Goal: Transaction & Acquisition: Obtain resource

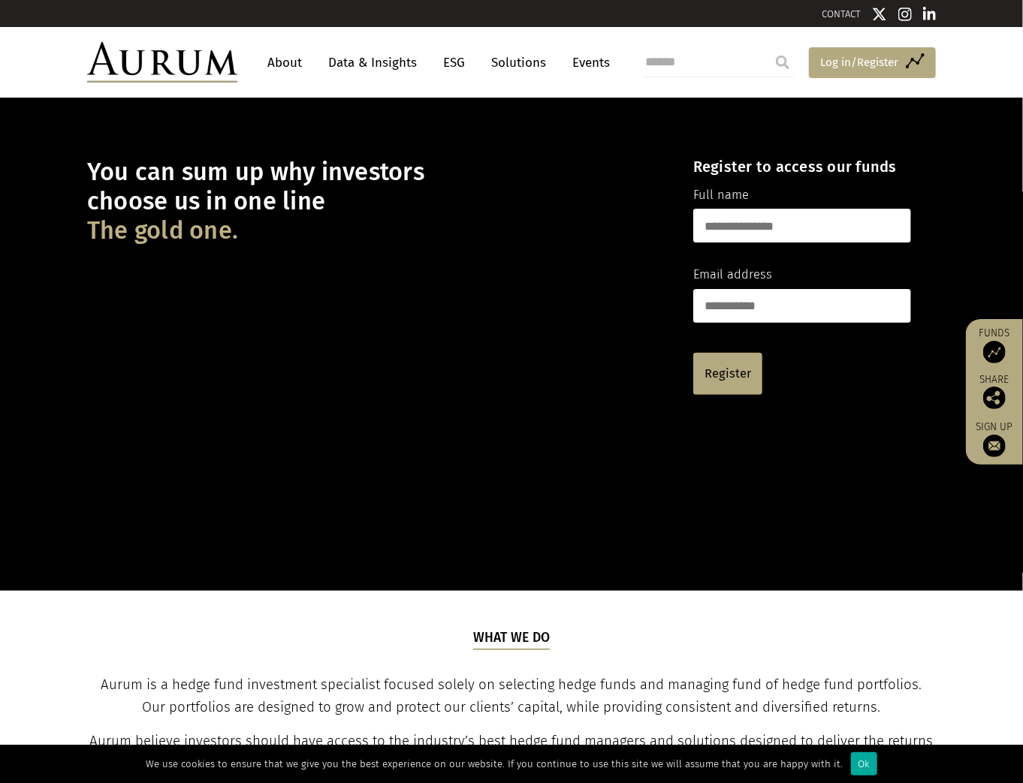
click at [867, 64] on span "Log in/Register" at bounding box center [859, 62] width 78 height 18
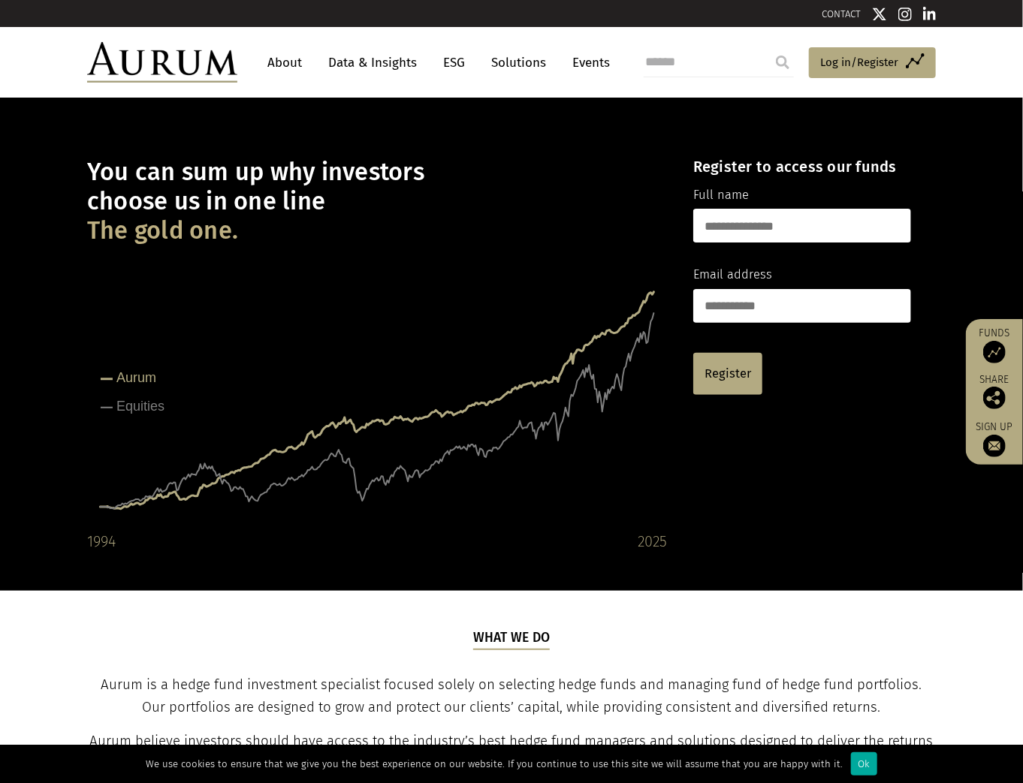
click at [761, 201] on form "Register to access our funds Full name Email address Register" at bounding box center [802, 276] width 218 height 237
click at [755, 221] on input "text" at bounding box center [802, 226] width 218 height 34
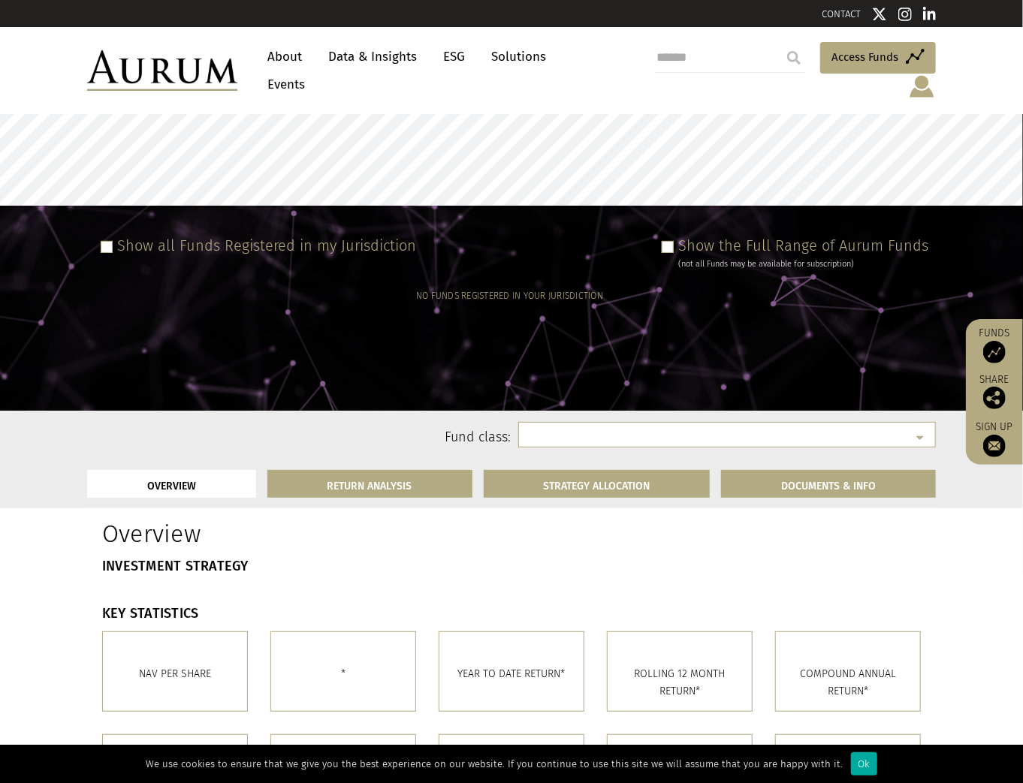
select select
click at [226, 237] on label "Show all Funds Registered in my Jurisdiction" at bounding box center [266, 246] width 299 height 18
click at [150, 237] on label "Show all Funds Registered in my Jurisdiction" at bounding box center [266, 246] width 299 height 18
click at [674, 241] on span at bounding box center [668, 247] width 12 height 12
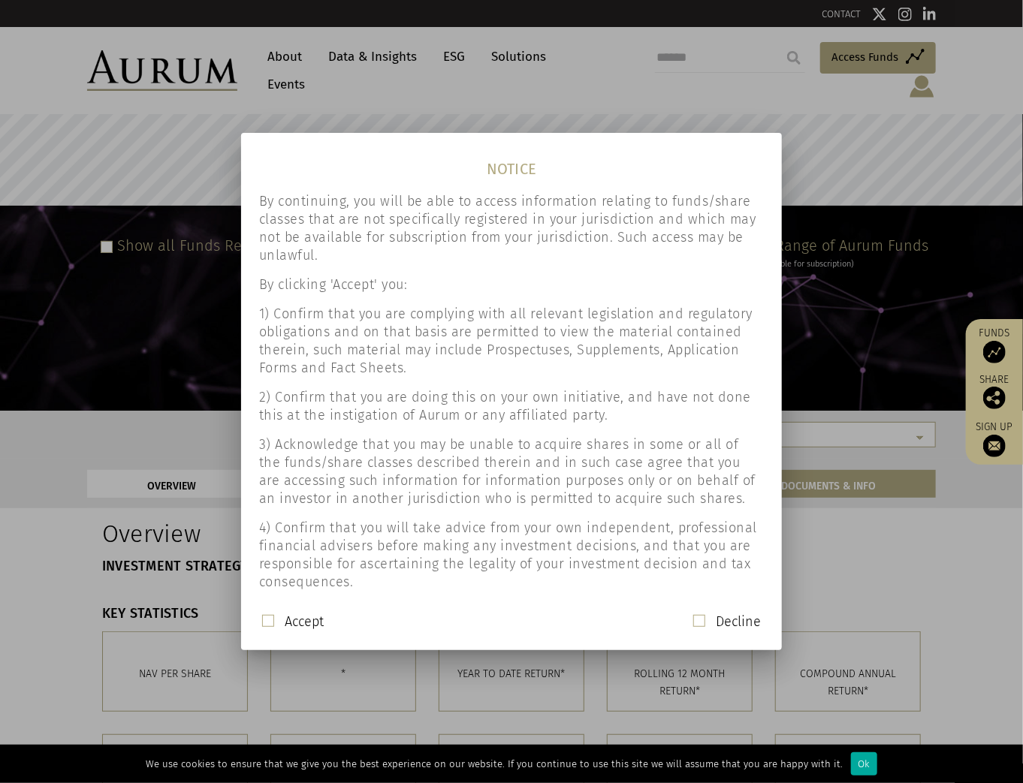
click at [296, 621] on label "Accept" at bounding box center [304, 622] width 39 height 18
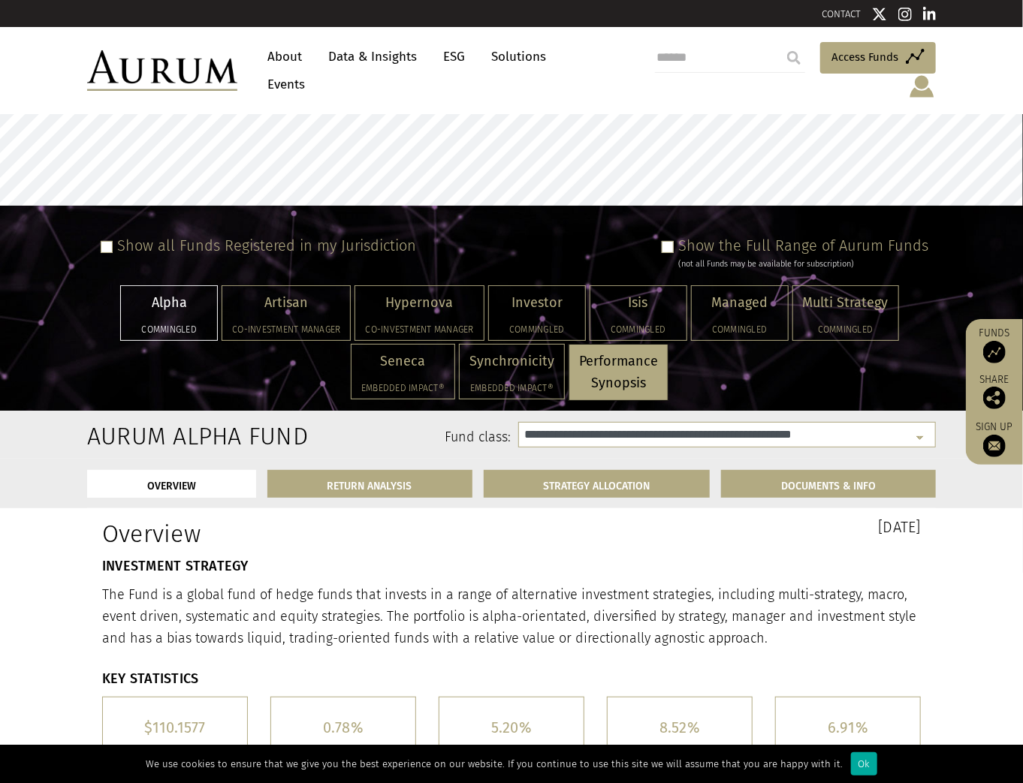
select select "**********"
click at [169, 292] on p "Alpha" at bounding box center [169, 303] width 77 height 22
click at [805, 459] on div "OVERVIEW RETURN ANALYSIS STRATEGY ALLOCATION DOCUMENTS & INFO" at bounding box center [511, 484] width 871 height 50
click at [798, 422] on select "**********" at bounding box center [727, 435] width 418 height 26
click at [799, 422] on select "**********" at bounding box center [727, 435] width 418 height 26
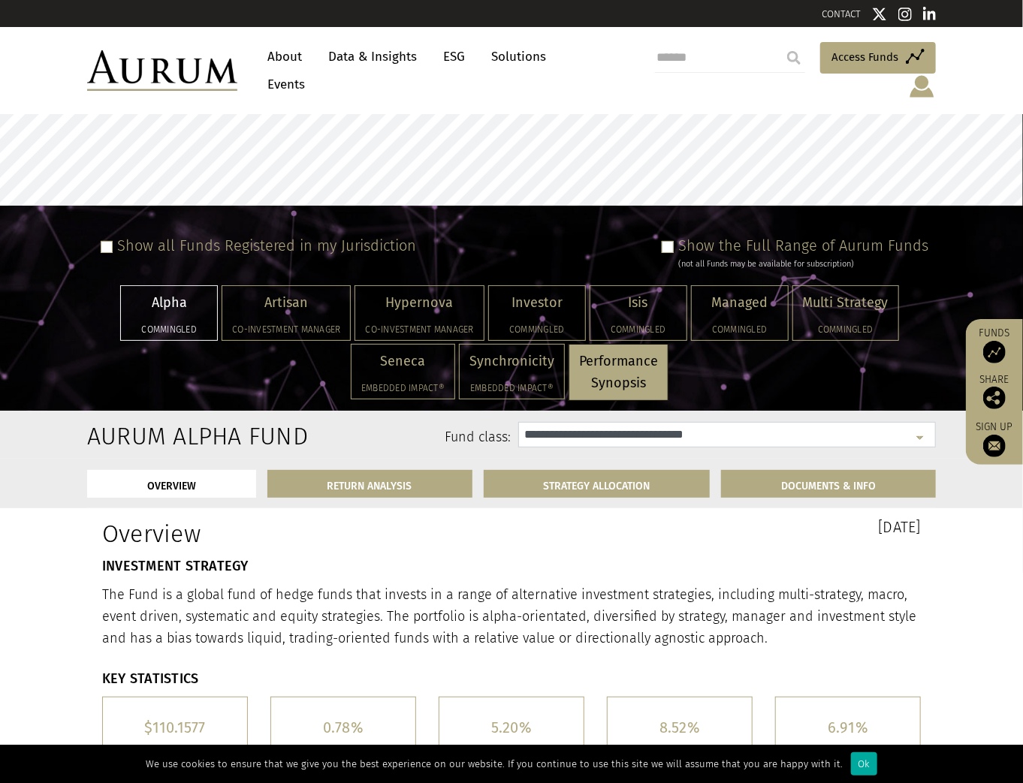
click at [799, 422] on select "**********" at bounding box center [727, 435] width 418 height 26
click at [9, 389] on div at bounding box center [511, 262] width 1023 height 297
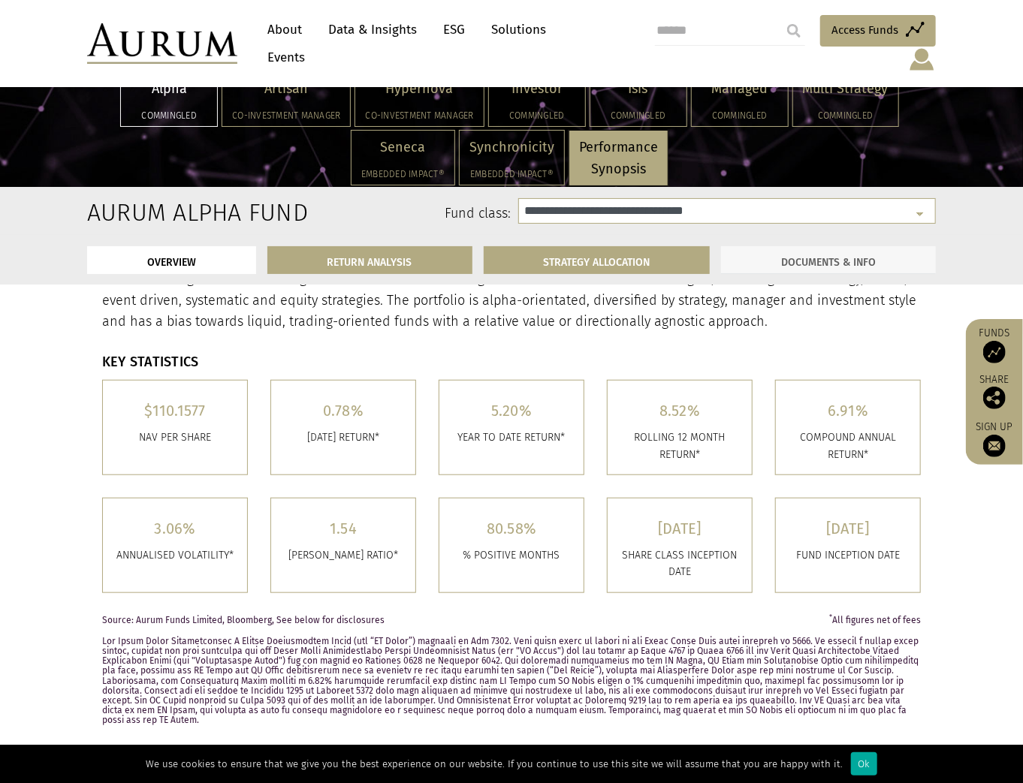
click at [808, 246] on link "DOCUMENTS & INFO" at bounding box center [828, 260] width 215 height 28
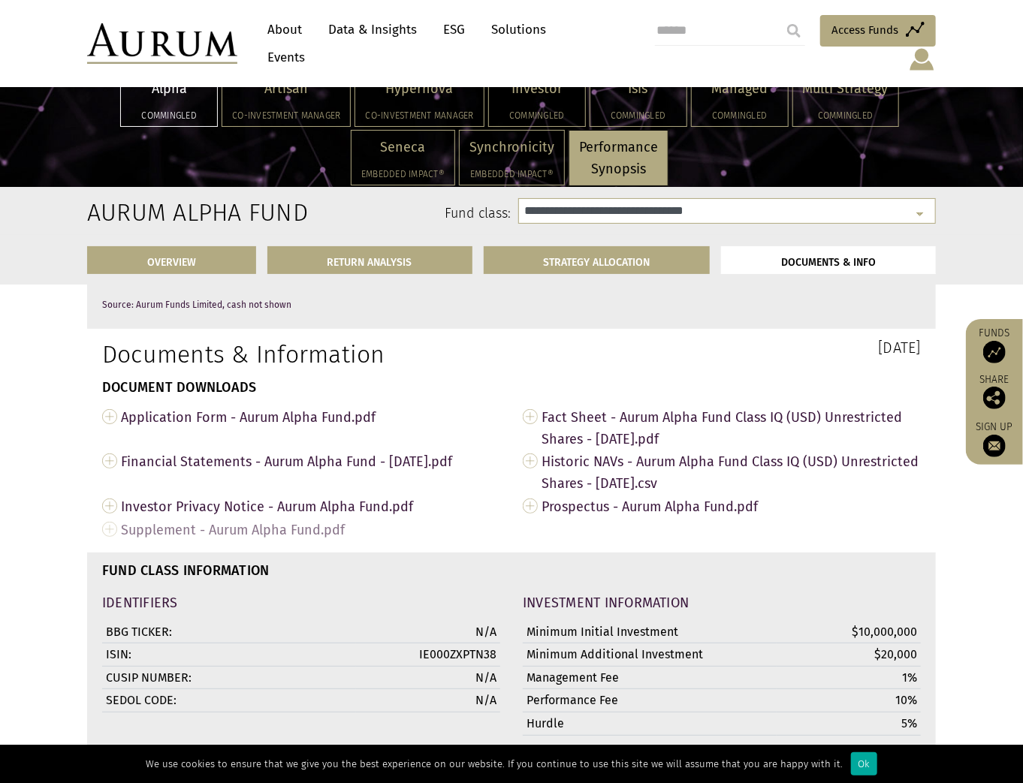
scroll to position [5007, 0]
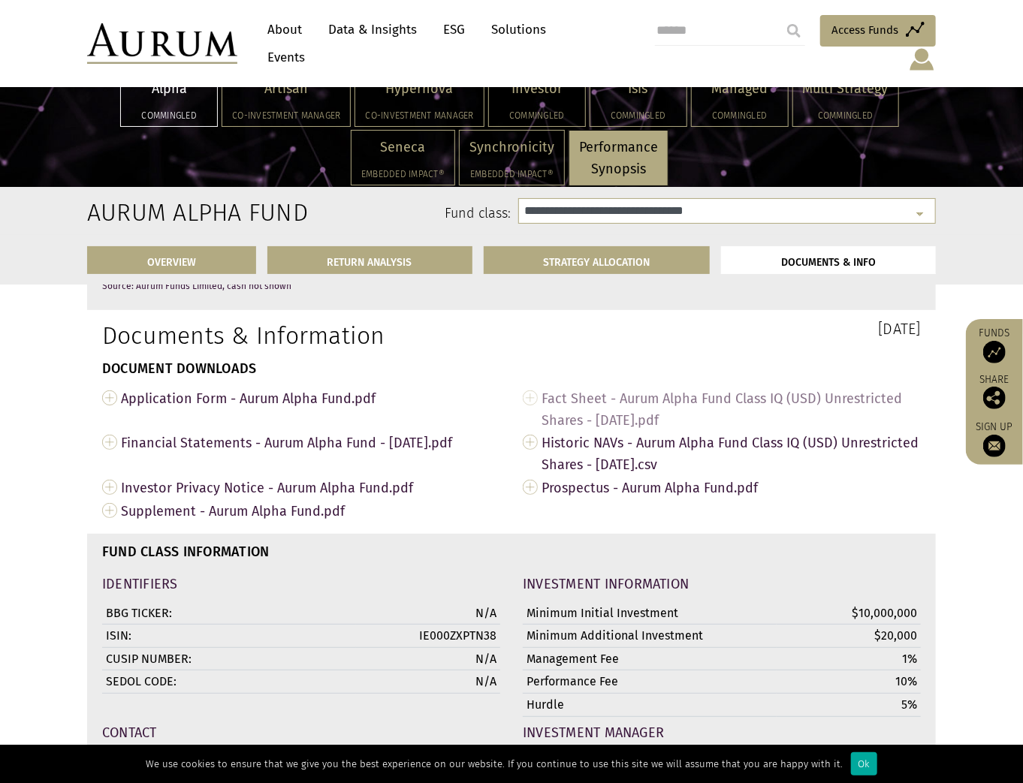
click at [652, 387] on span "Fact Sheet - Aurum Alpha Fund Class IQ (USD) Unrestricted Shares - Aug 2025.pdf" at bounding box center [730, 409] width 379 height 45
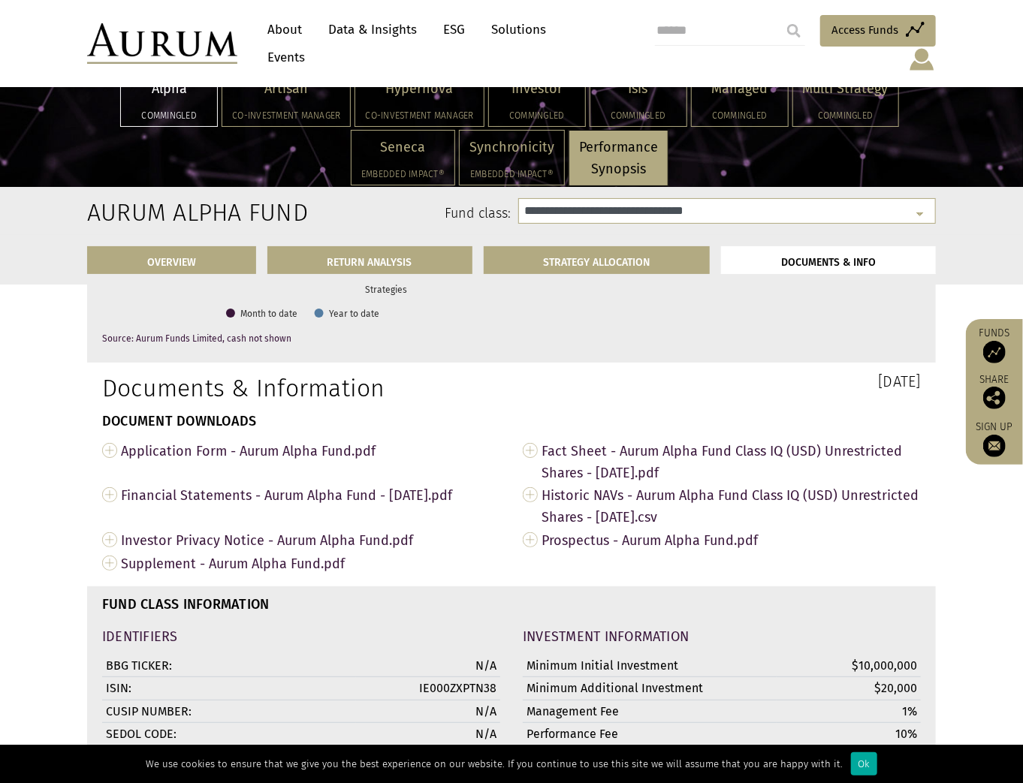
scroll to position [4887, 0]
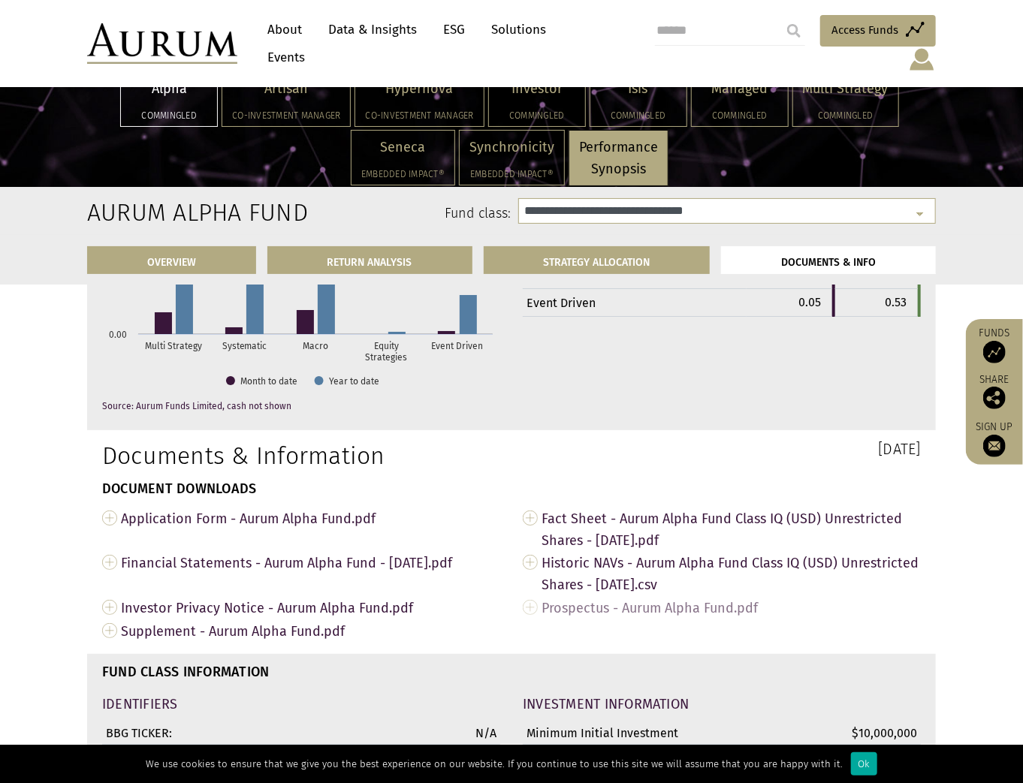
click at [556, 596] on span "Prospectus - Aurum Alpha Fund.pdf" at bounding box center [730, 607] width 379 height 23
click at [315, 620] on span "Supplement - Aurum Alpha Fund.pdf" at bounding box center [310, 631] width 379 height 23
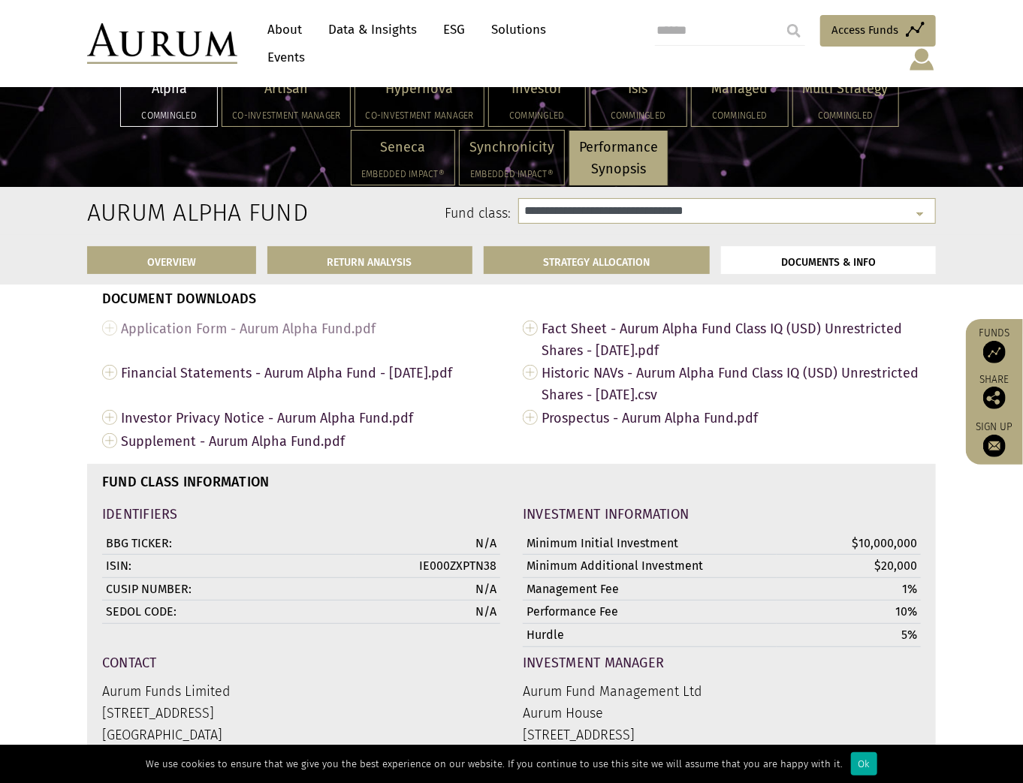
scroll to position [5067, 0]
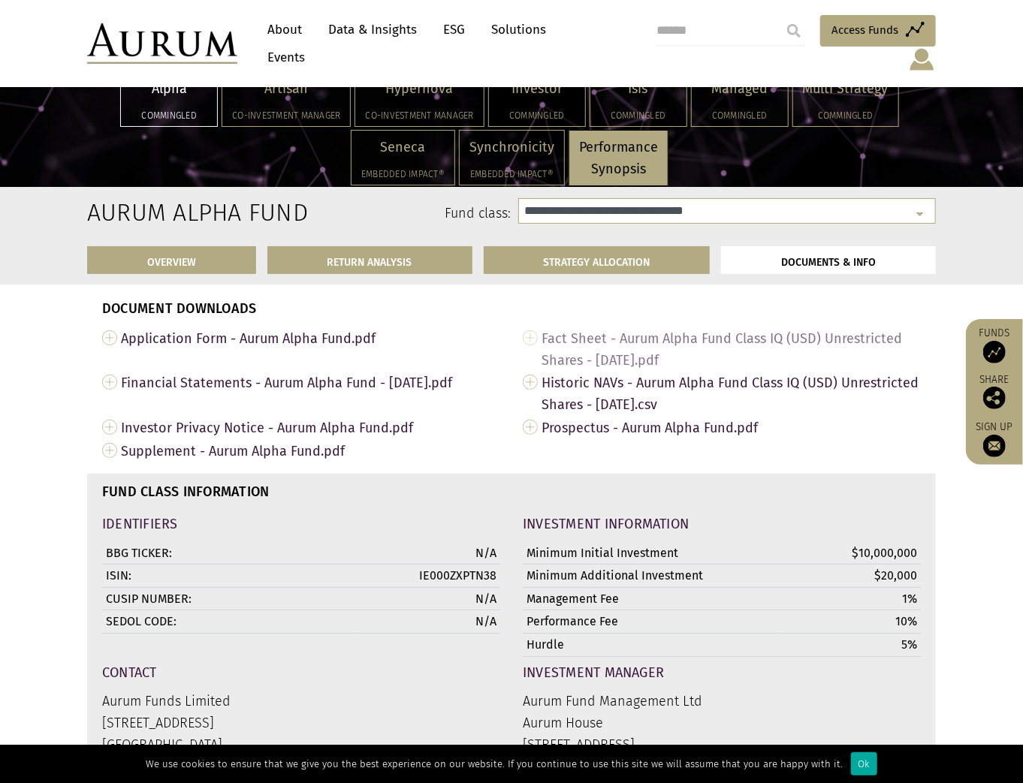
click at [666, 327] on span "Fact Sheet - Aurum Alpha Fund Class IQ (USD) Unrestricted Shares - Aug 2025.pdf" at bounding box center [730, 349] width 379 height 45
